Goal: Transaction & Acquisition: Purchase product/service

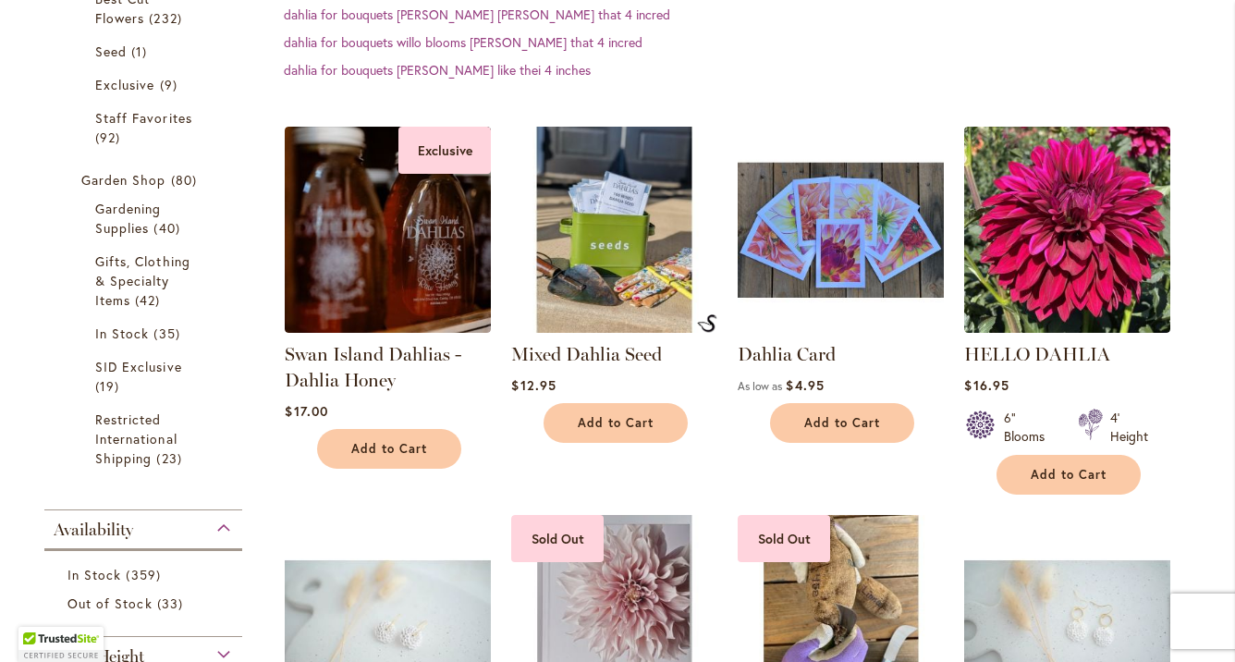
scroll to position [312, 0]
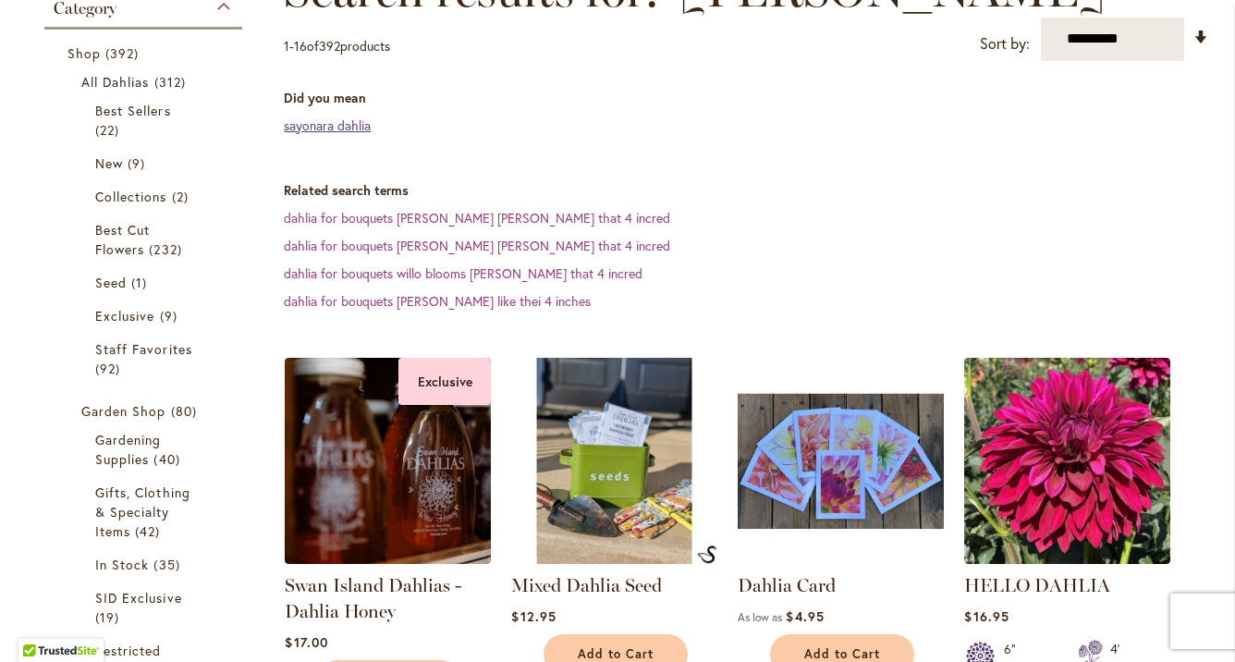
click at [368, 128] on link "sayonara dahlia" at bounding box center [327, 125] width 87 height 18
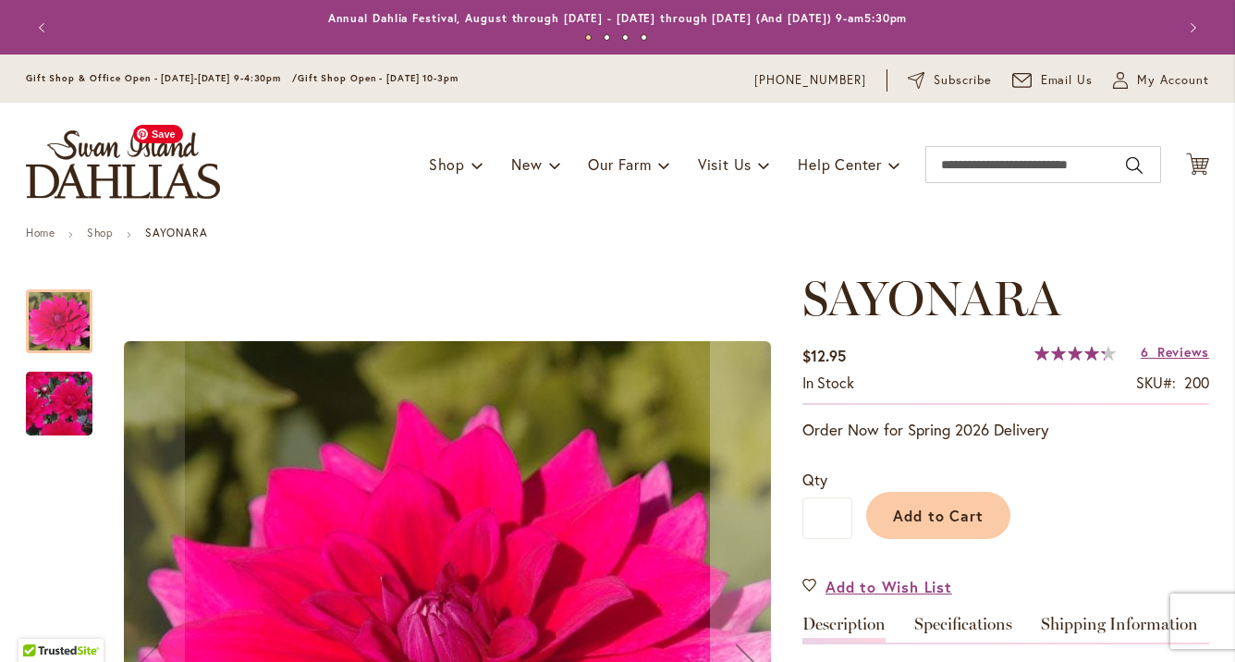
scroll to position [235, 0]
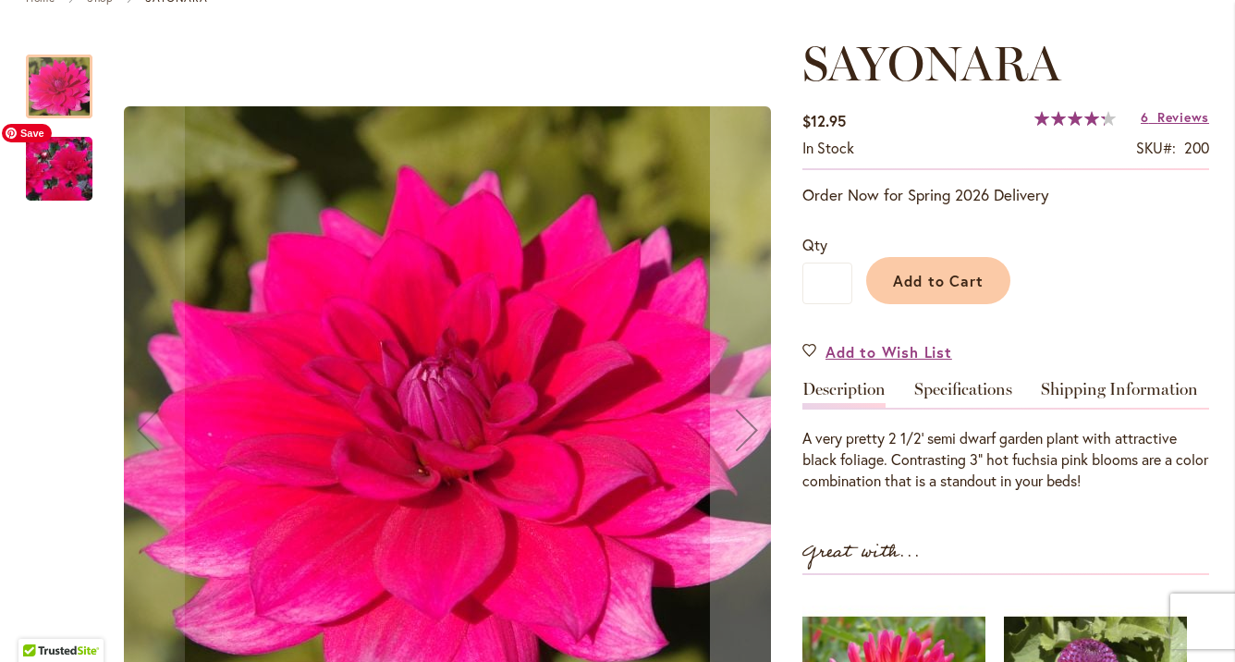
click at [69, 160] on img "SAYONARA" at bounding box center [59, 169] width 133 height 120
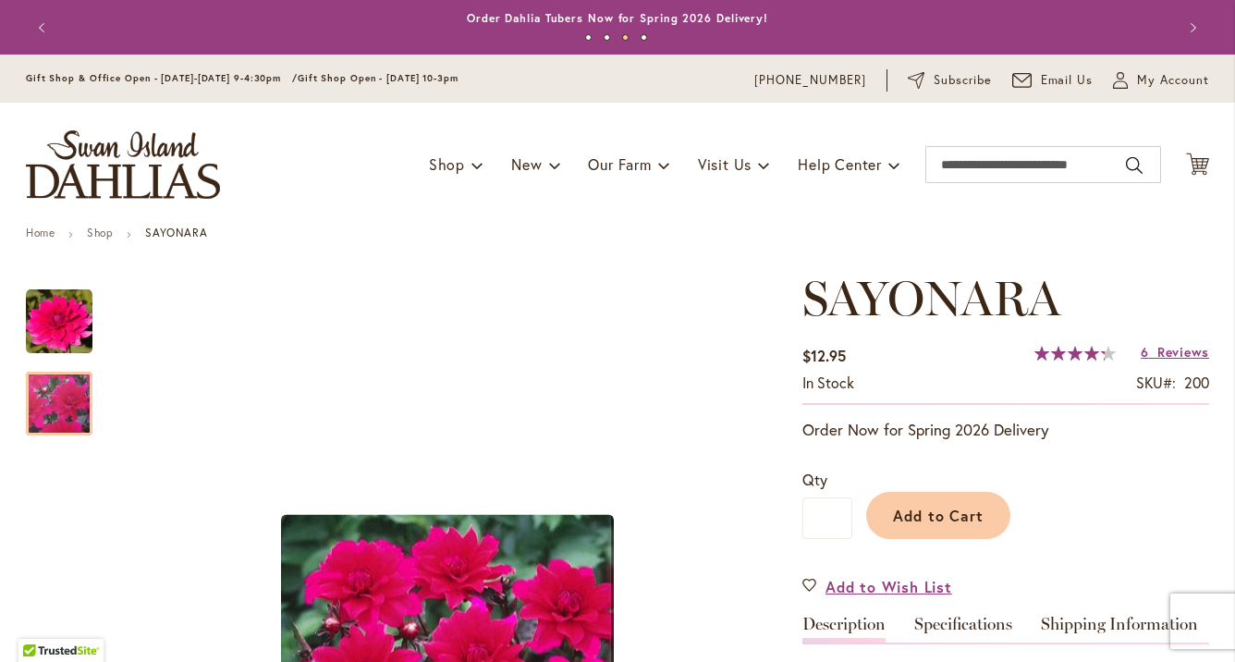
scroll to position [0, 0]
click at [937, 156] on input "Search" at bounding box center [1043, 164] width 236 height 37
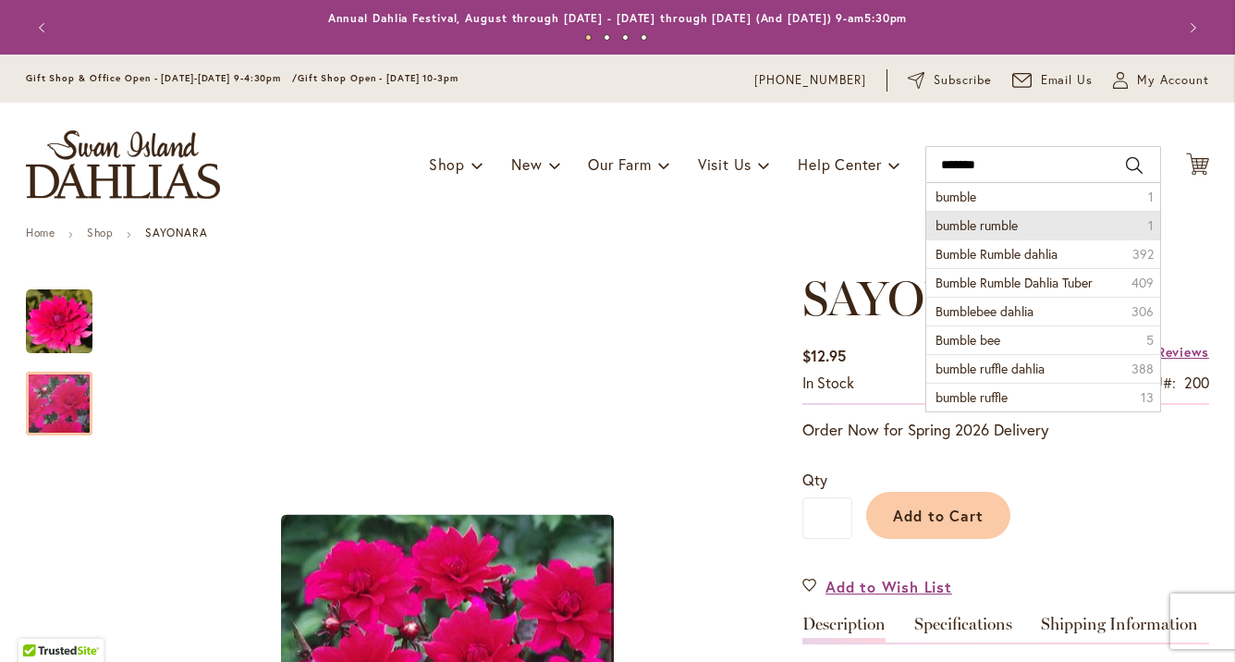
click at [953, 229] on span "bumble rumble" at bounding box center [976, 225] width 82 height 18
type input "**********"
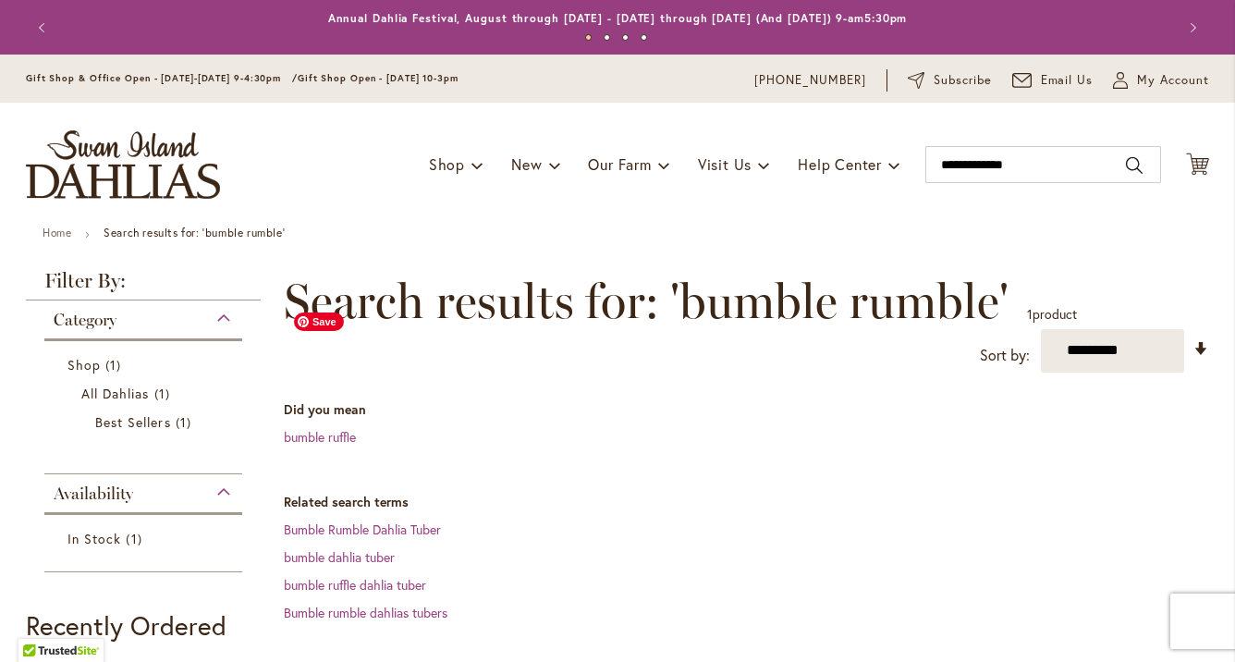
scroll to position [372, 0]
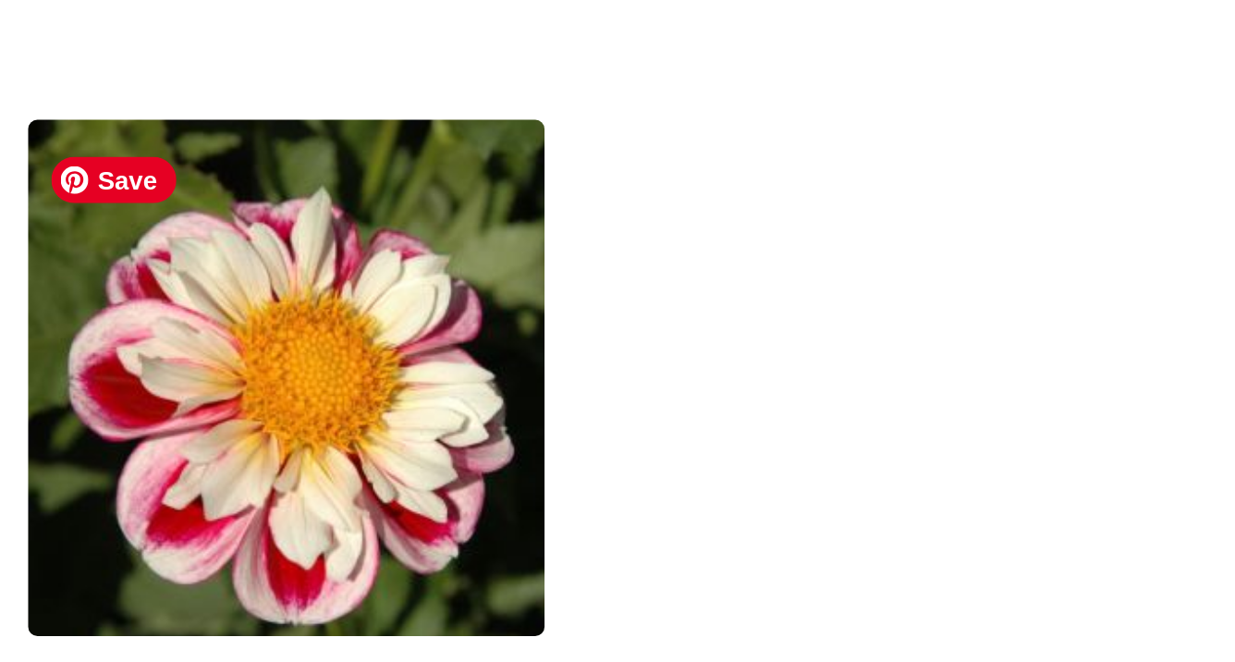
click at [280, 292] on img at bounding box center [388, 400] width 216 height 216
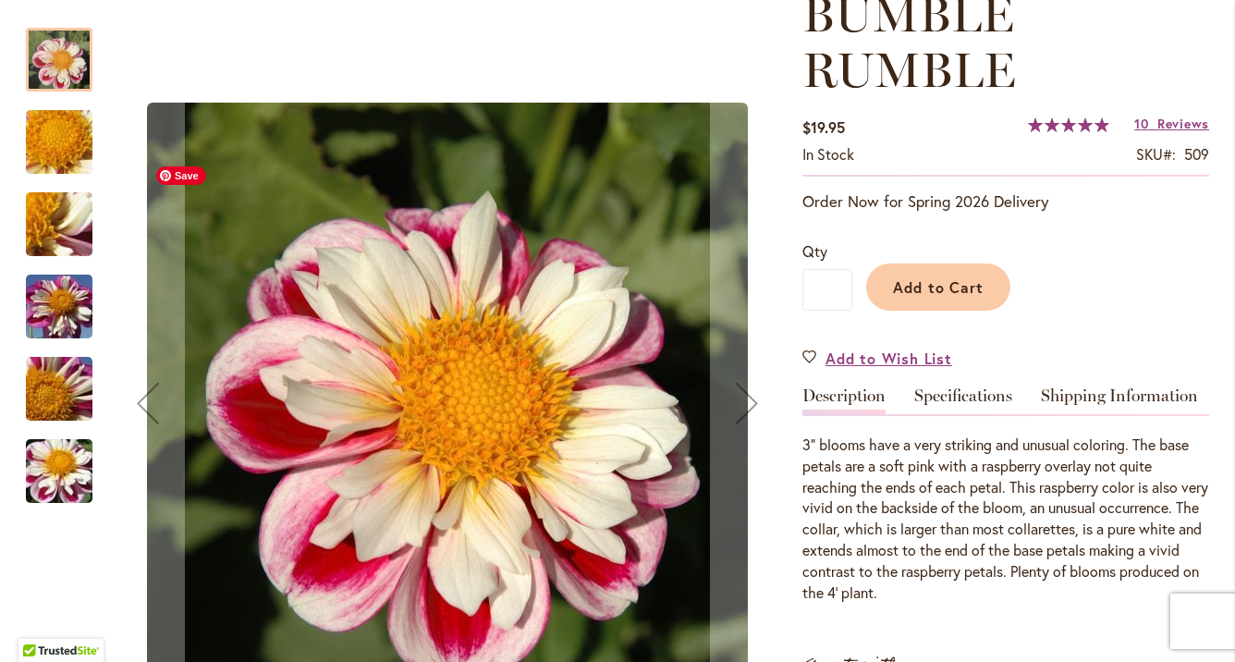
scroll to position [291, 0]
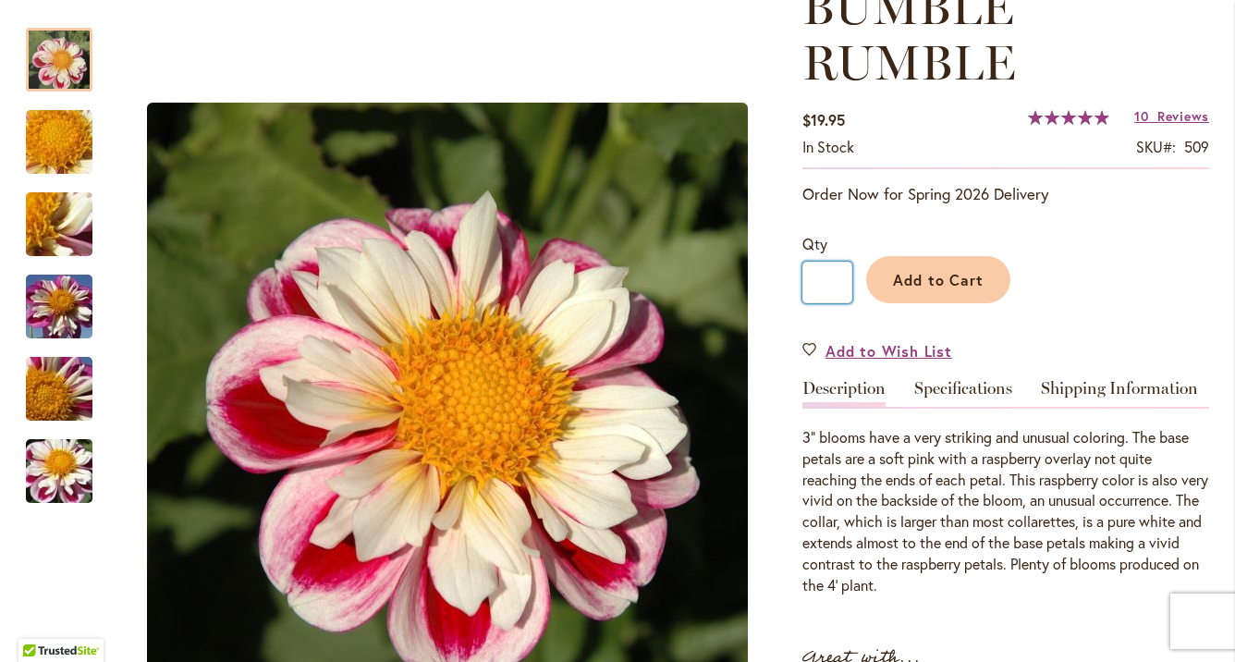
click at [831, 290] on input "*" at bounding box center [827, 283] width 50 height 42
click at [928, 284] on span "Add to Cart" at bounding box center [939, 279] width 92 height 19
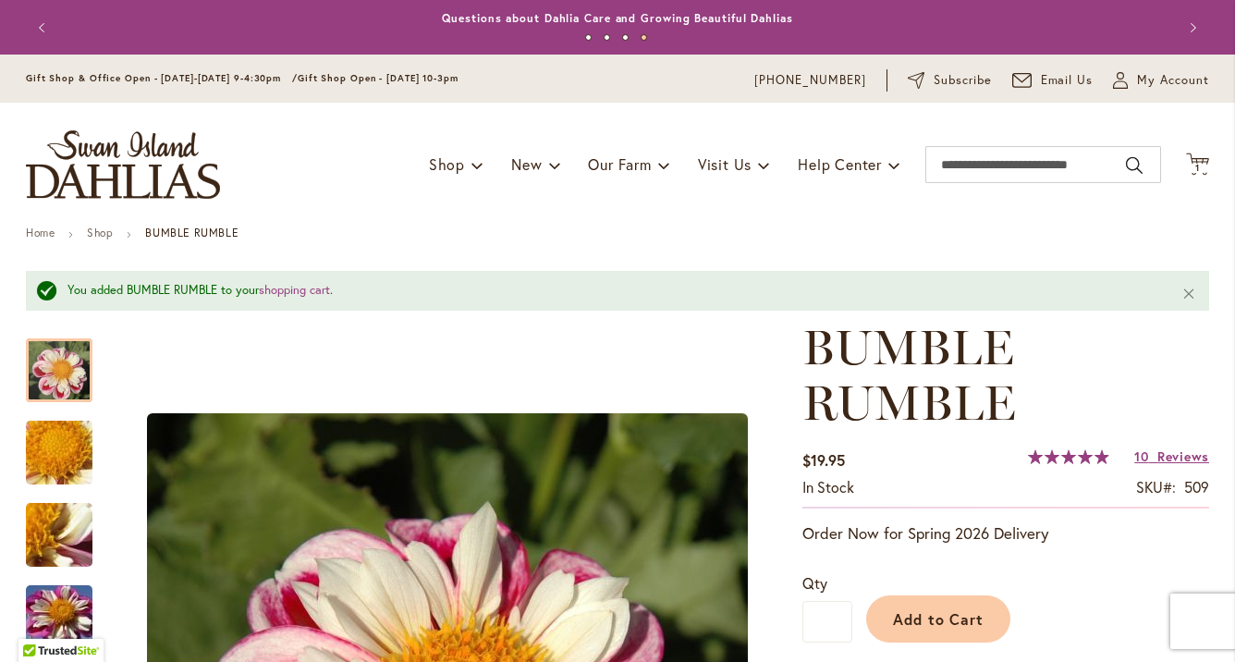
scroll to position [0, 0]
click at [998, 160] on input "Search" at bounding box center [1043, 164] width 236 height 37
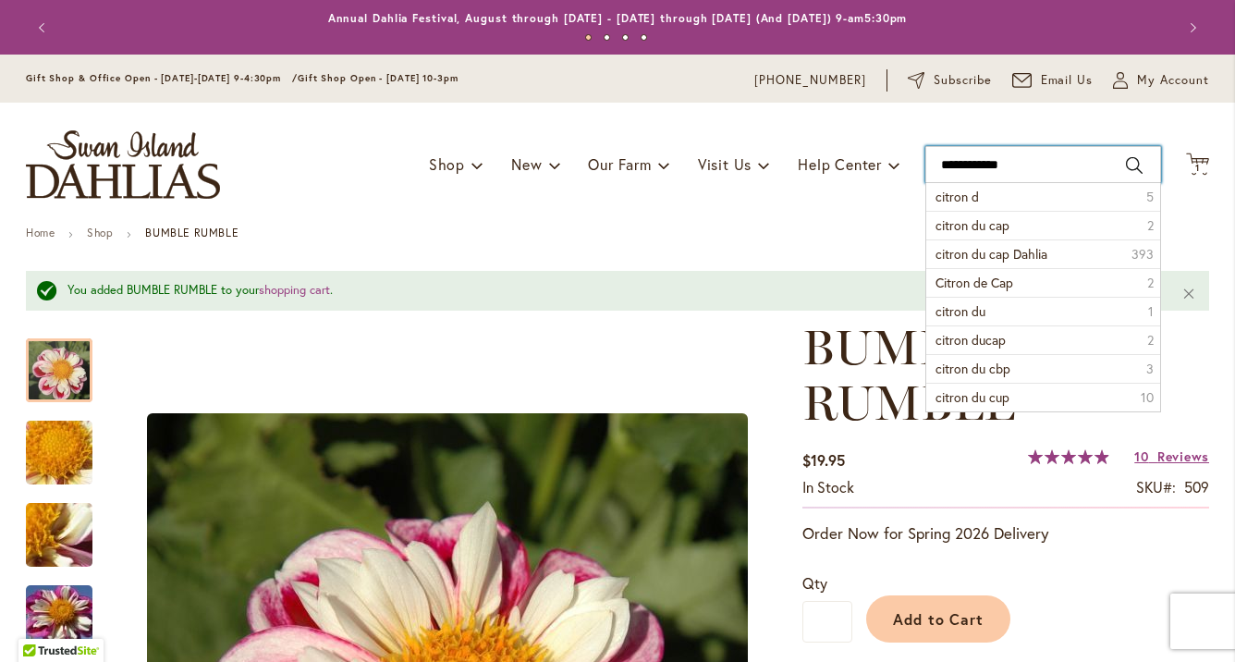
type input "**********"
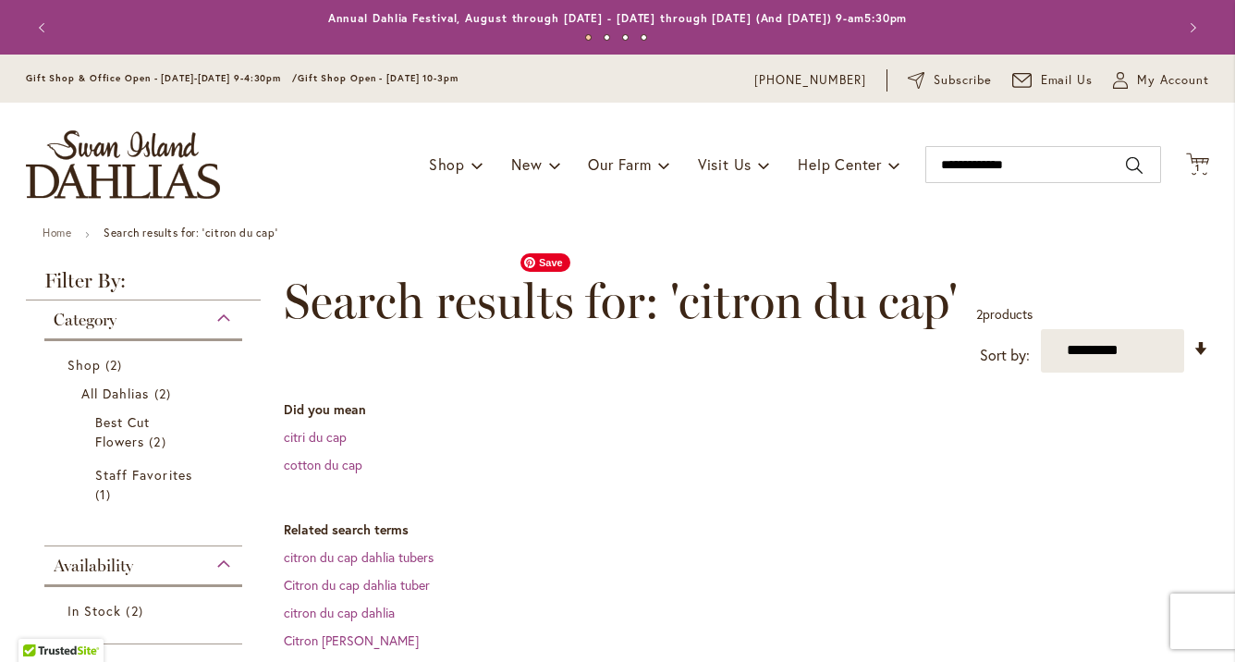
scroll to position [458, 0]
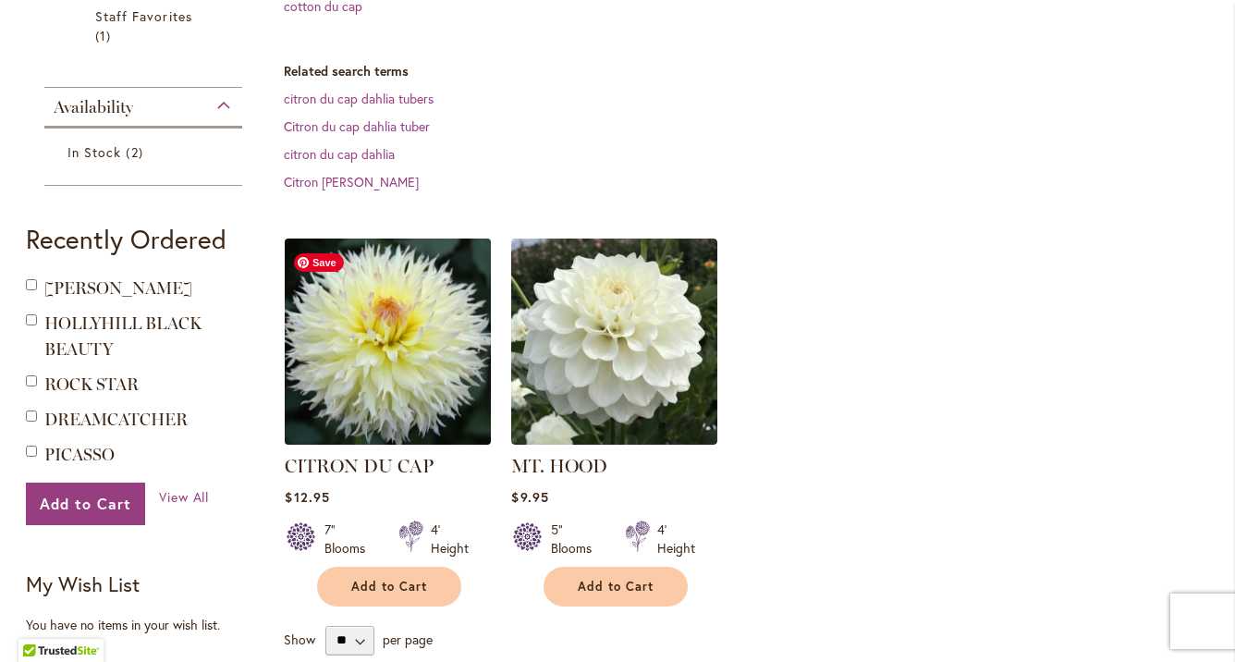
click at [463, 334] on img at bounding box center [388, 341] width 216 height 216
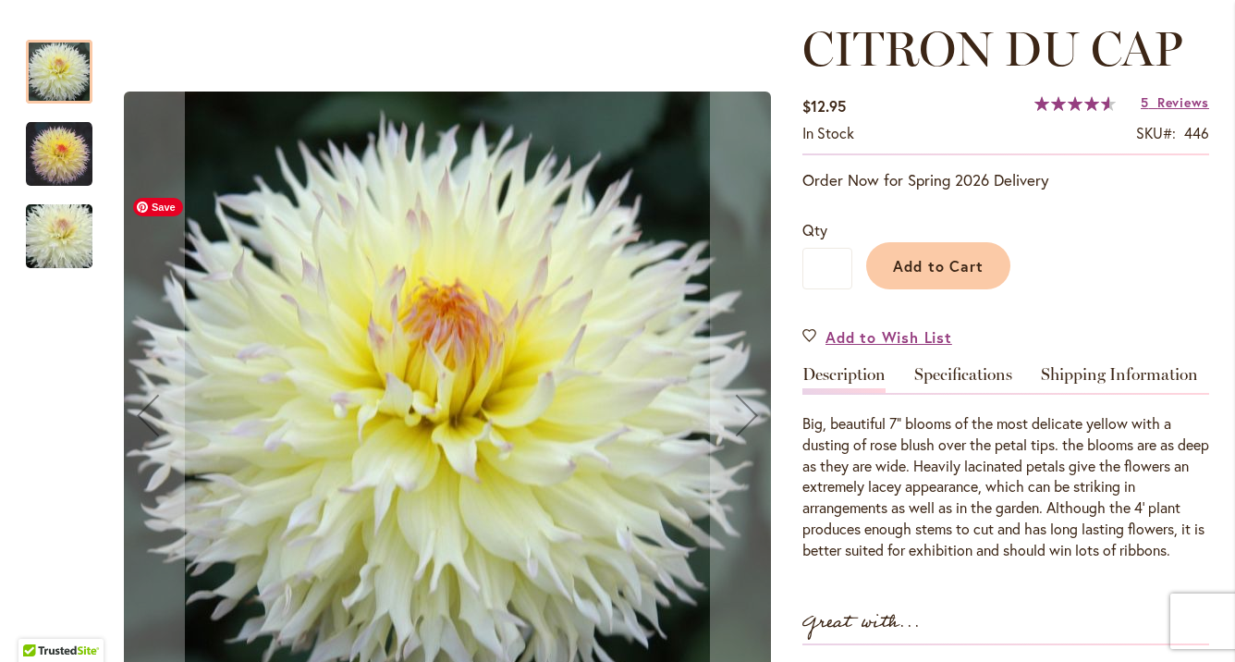
scroll to position [251, 0]
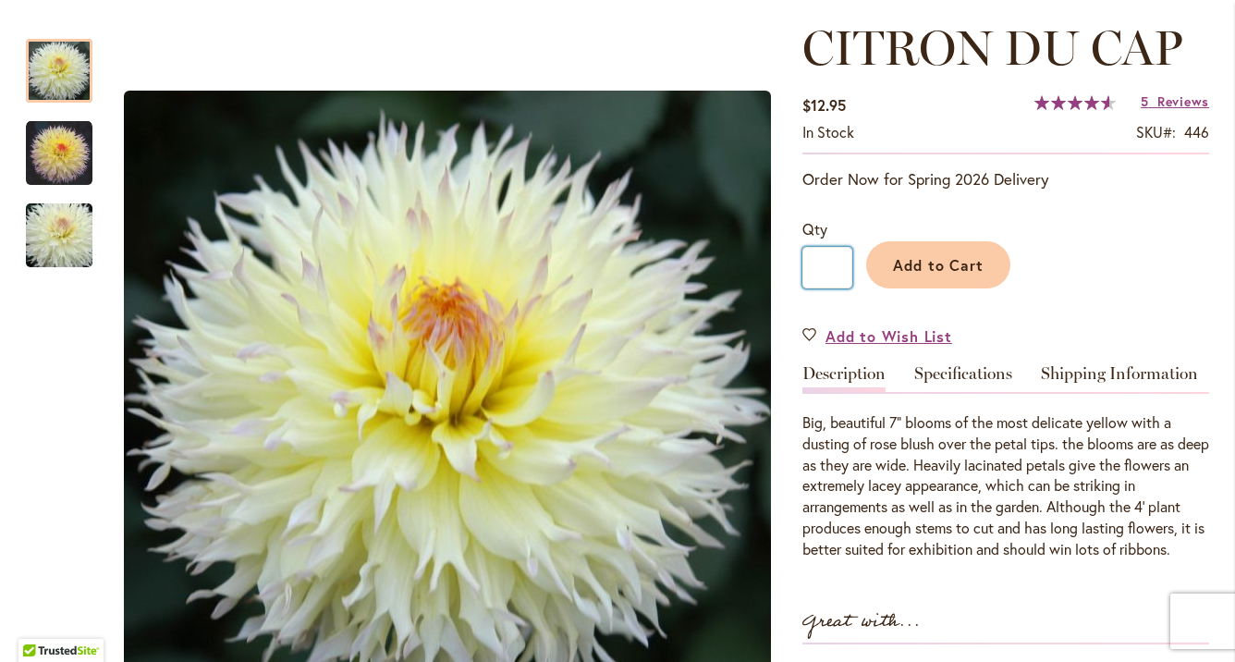
click at [833, 272] on input "*" at bounding box center [827, 268] width 50 height 42
type input "*"
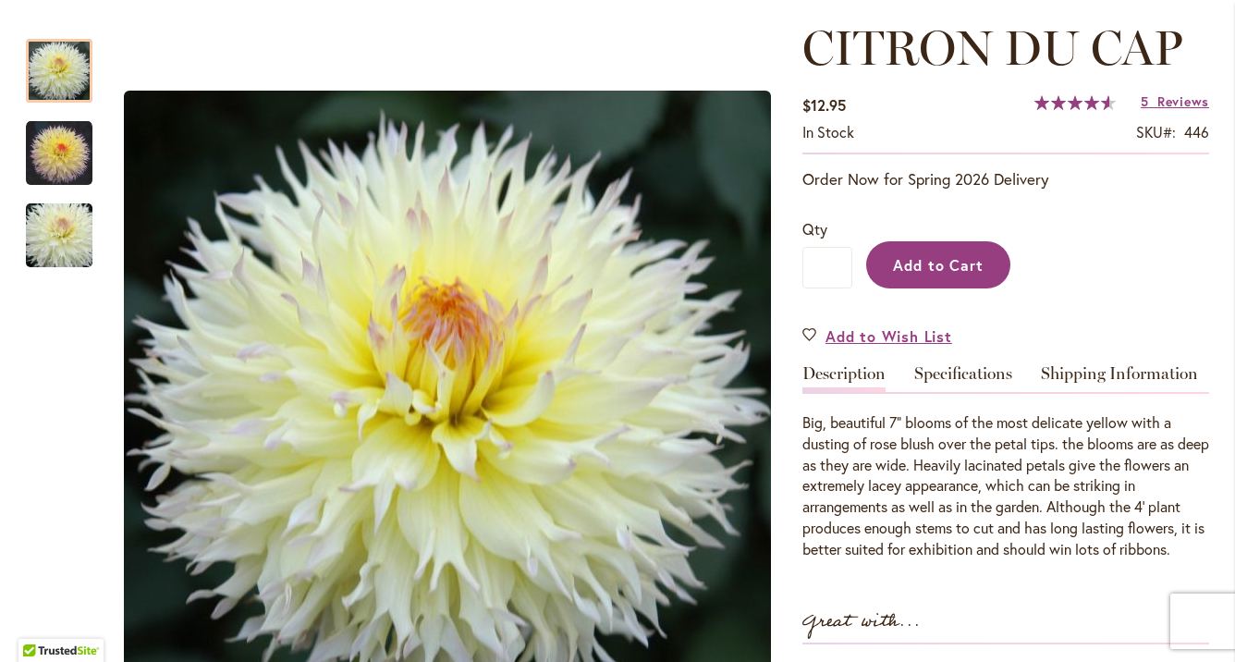
click at [932, 275] on span "Add to Cart" at bounding box center [939, 264] width 92 height 19
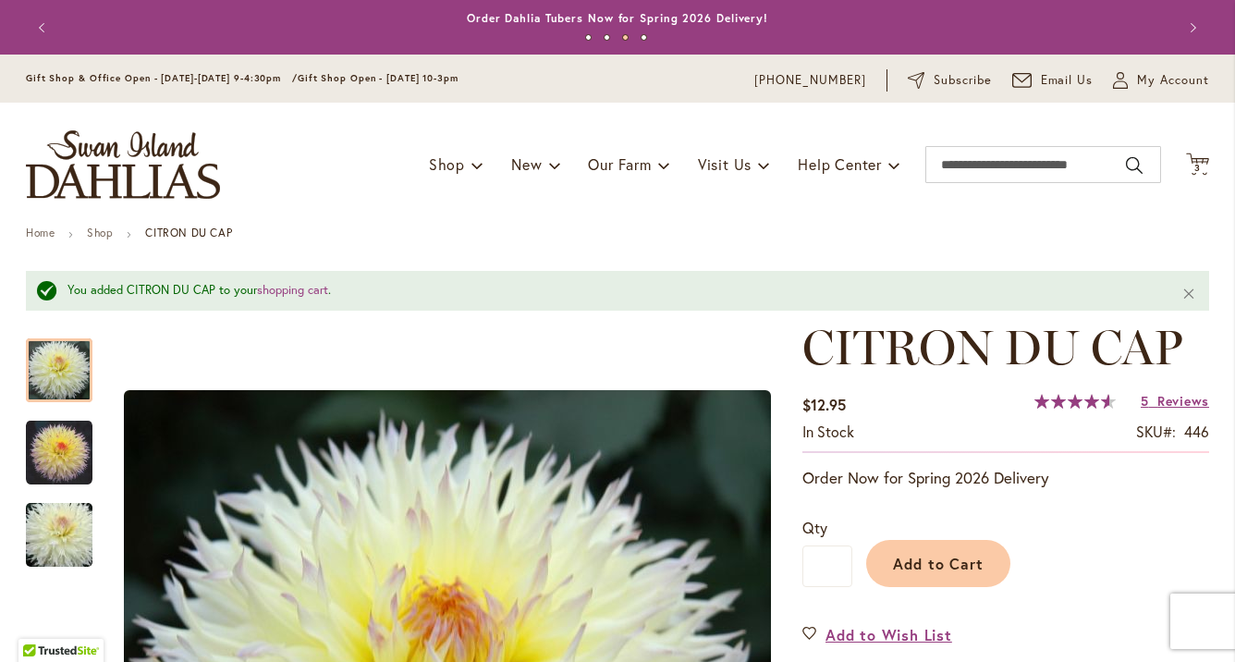
scroll to position [0, 0]
click at [1008, 167] on input "Search" at bounding box center [1043, 164] width 236 height 37
type input "**********"
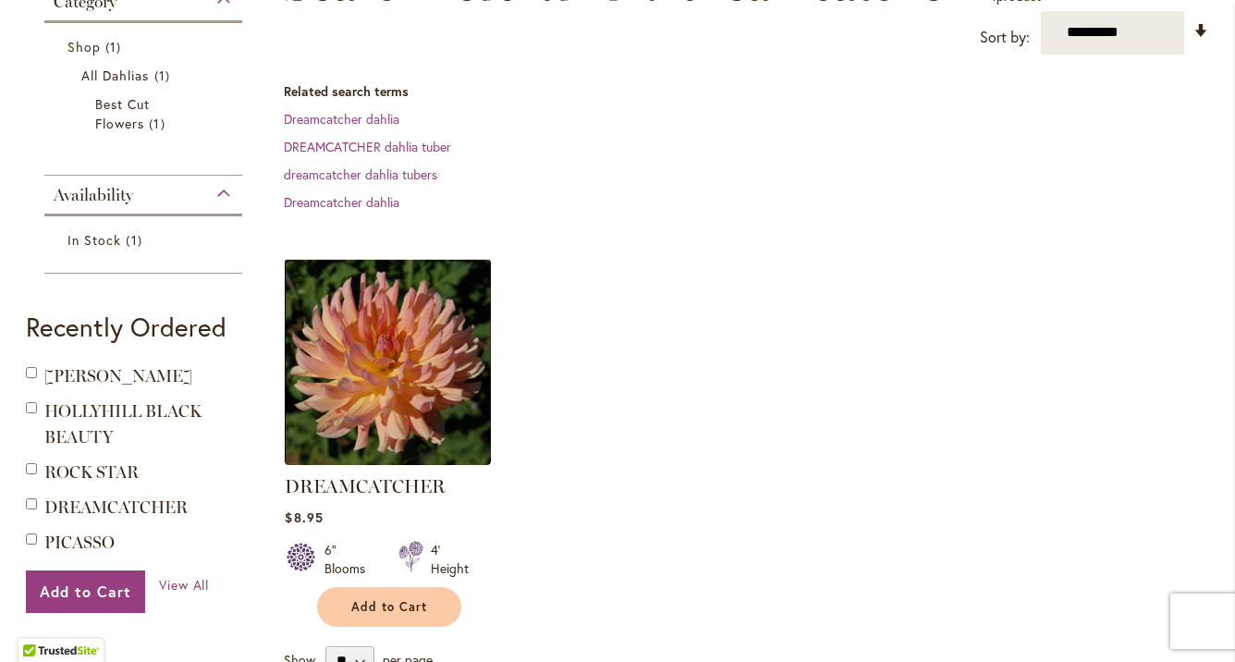
scroll to position [345, 0]
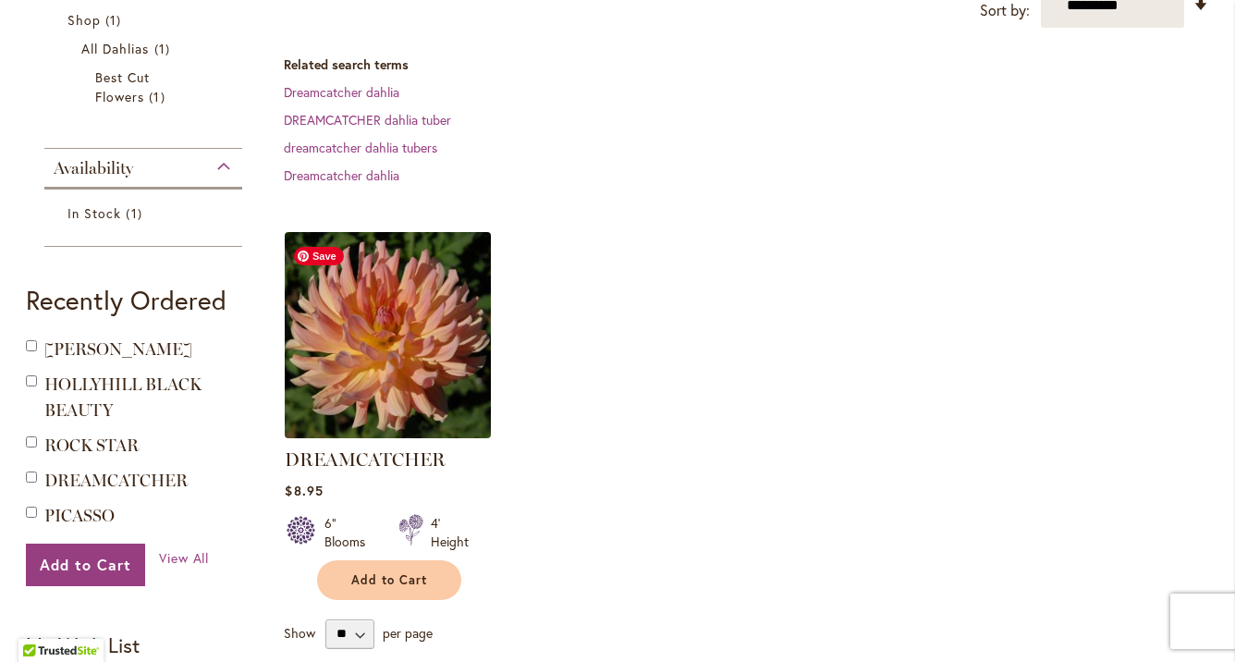
click at [432, 308] on img at bounding box center [388, 334] width 216 height 216
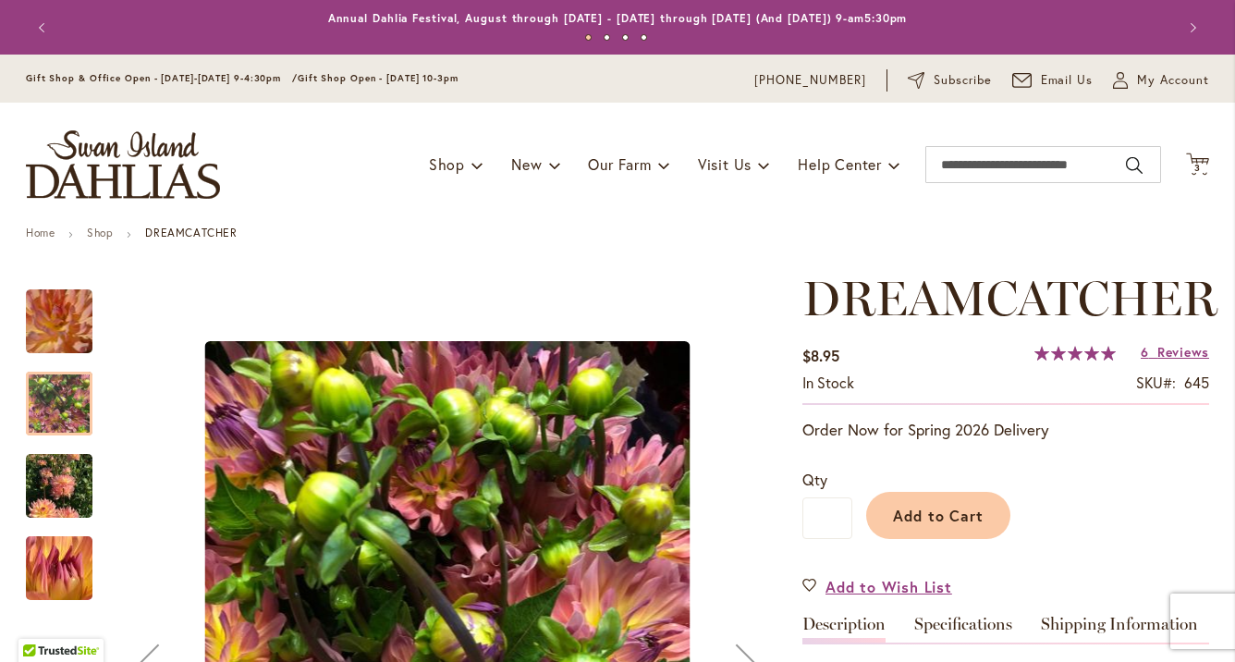
scroll to position [282, 0]
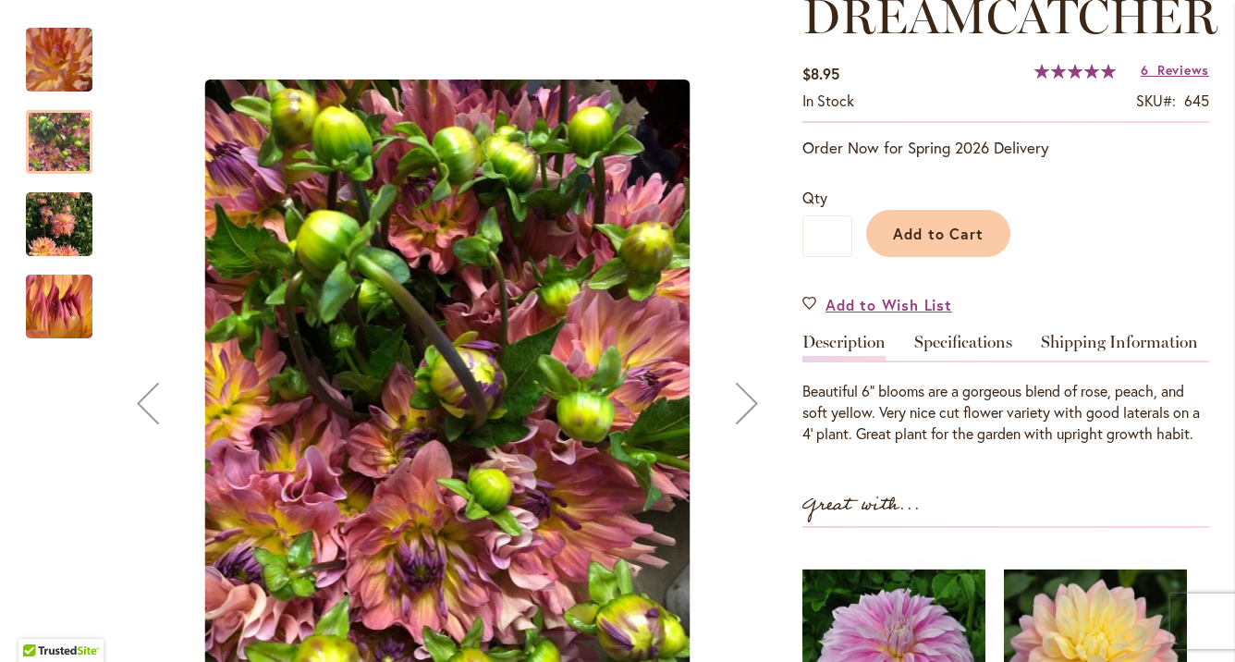
click at [78, 235] on img "Dreamcatcher" at bounding box center [59, 224] width 67 height 89
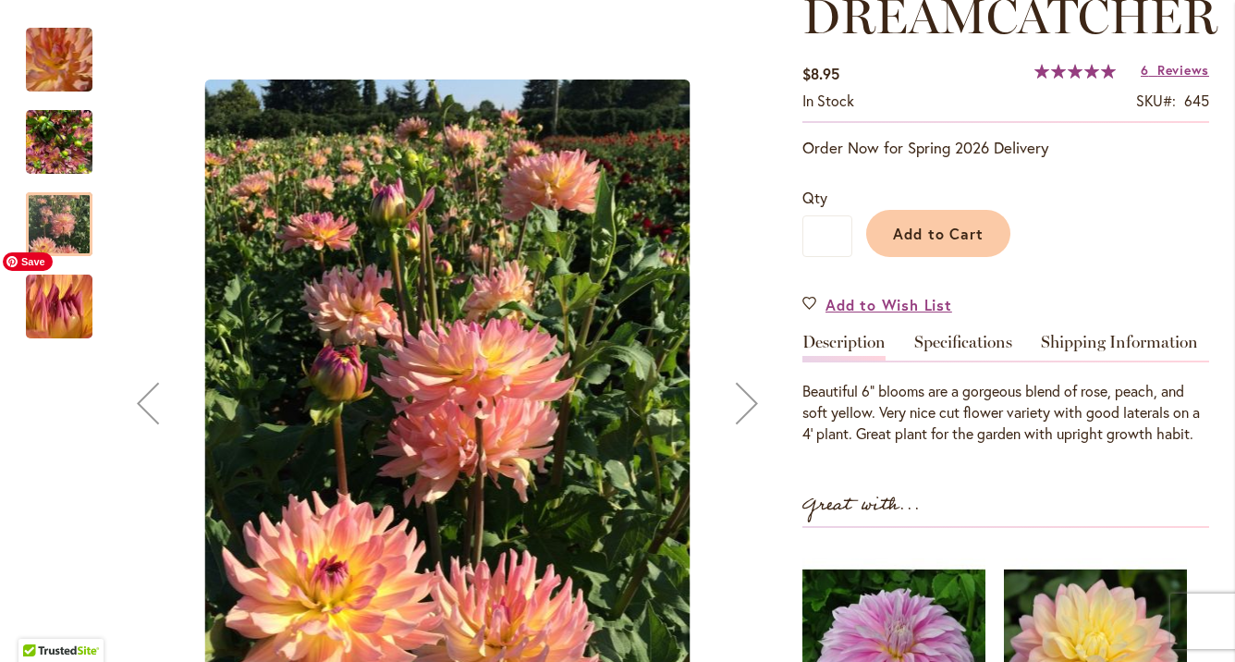
click at [77, 292] on img "Dreamcatcher" at bounding box center [59, 307] width 131 height 128
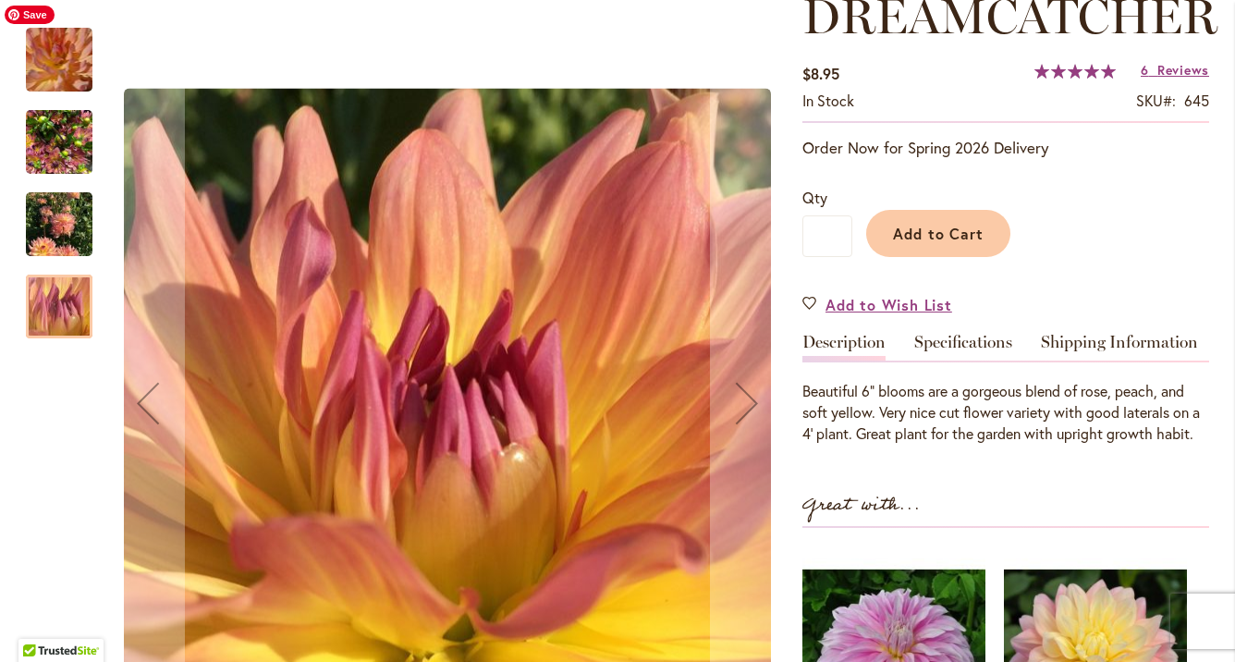
click at [43, 58] on img "Dreamcatcher" at bounding box center [59, 60] width 128 height 128
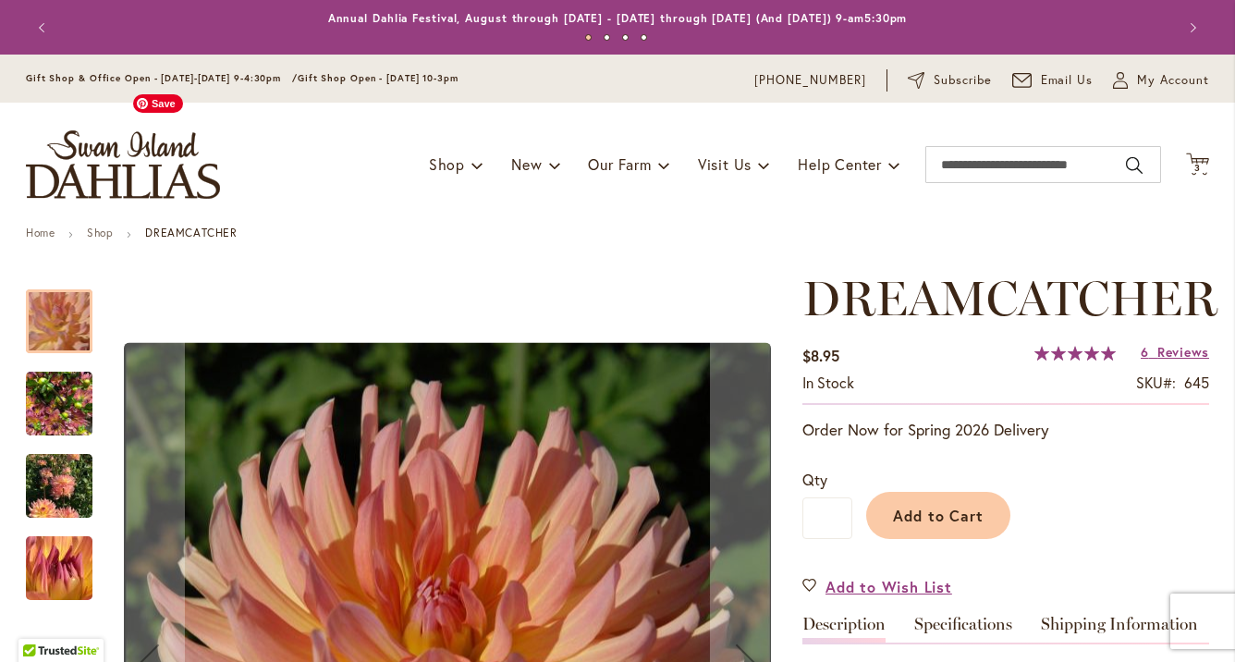
scroll to position [0, 0]
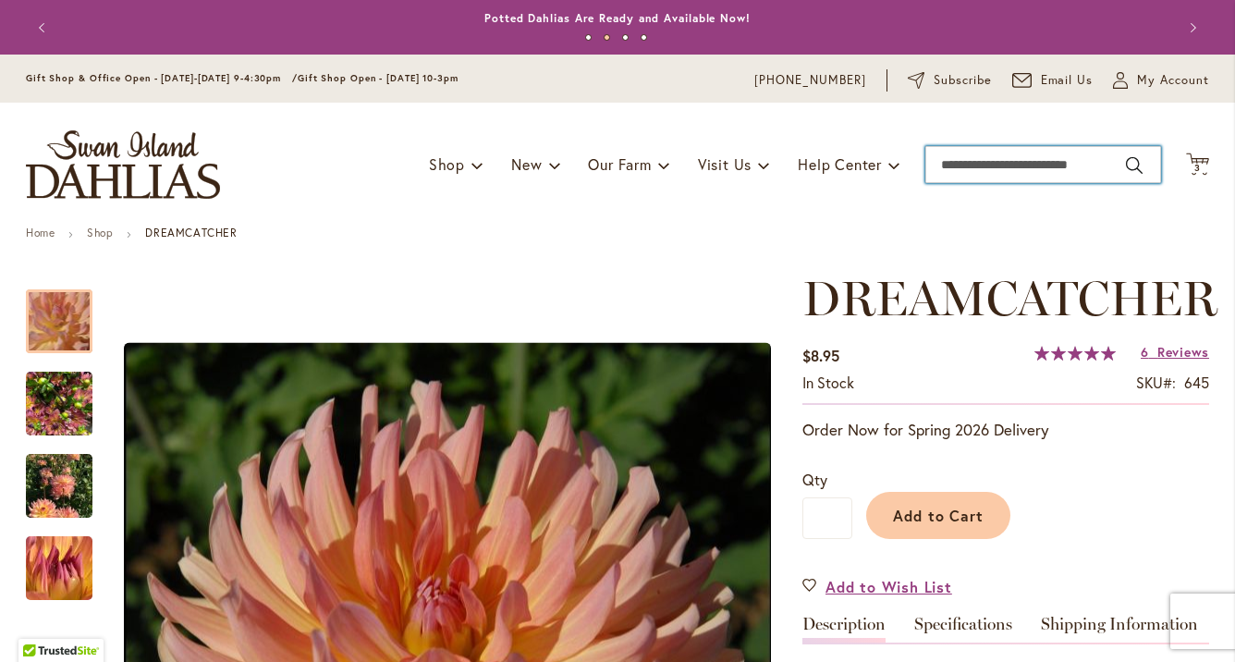
click at [970, 162] on input "Search" at bounding box center [1043, 164] width 236 height 37
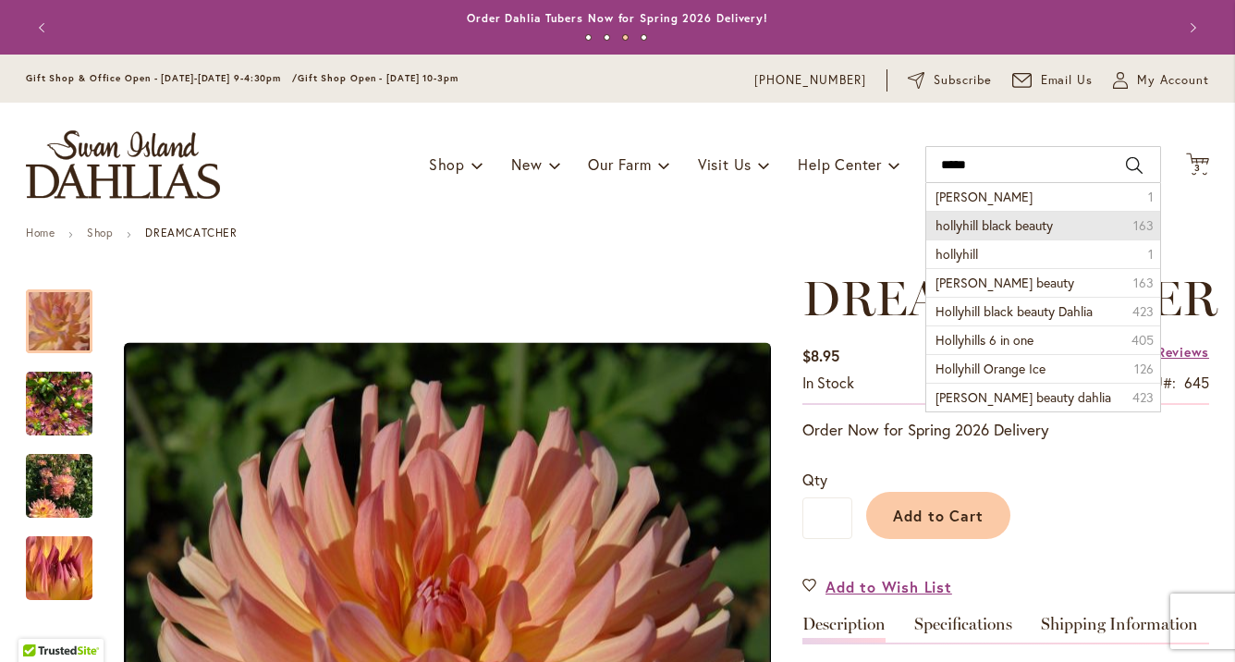
click at [984, 228] on span "hollyhill black beauty" at bounding box center [993, 225] width 117 height 18
type input "**********"
